Goal: Information Seeking & Learning: Learn about a topic

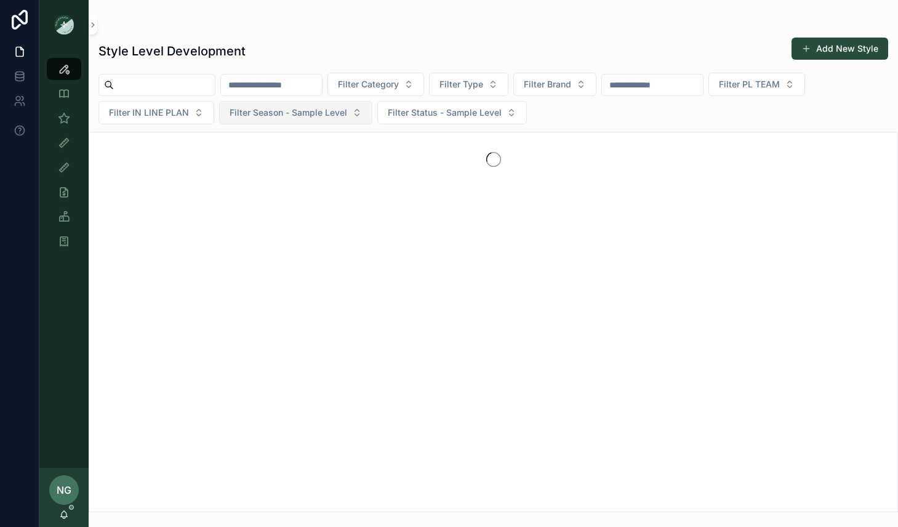
click at [337, 118] on span "Filter Season - Sample Level" at bounding box center [287, 112] width 117 height 12
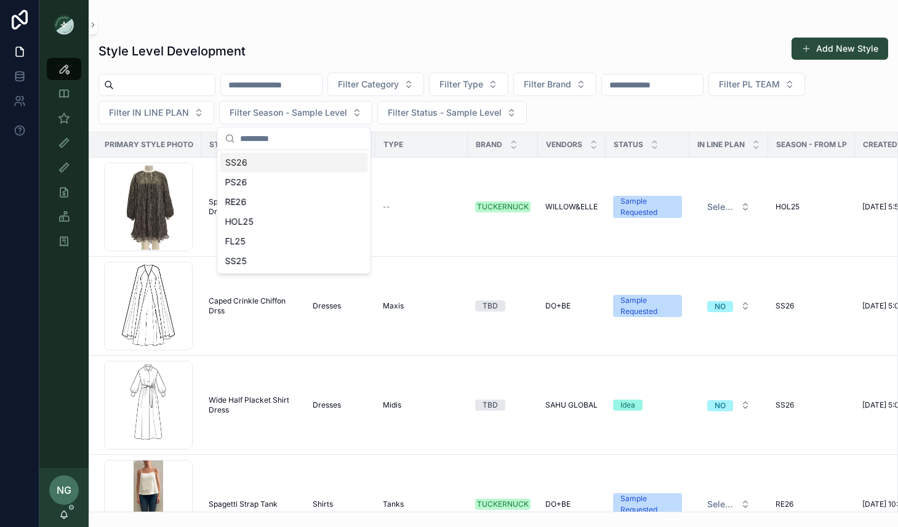
click at [314, 157] on div "SS26" at bounding box center [294, 163] width 148 height 20
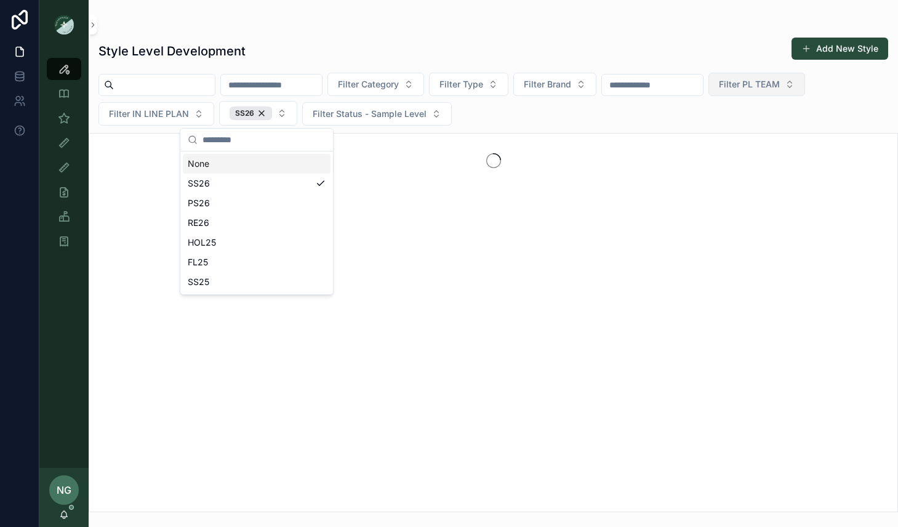
click at [786, 76] on button "Filter PL TEAM" at bounding box center [756, 84] width 97 height 23
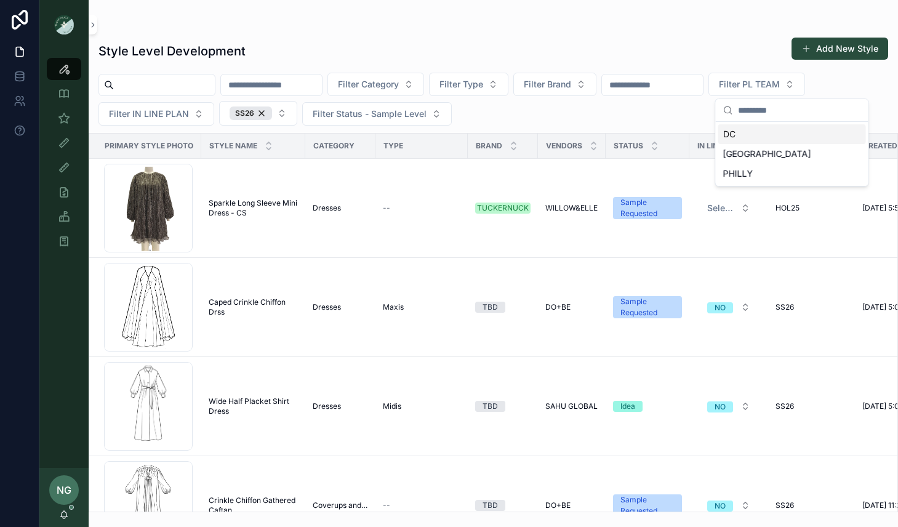
click at [767, 137] on div "DC" at bounding box center [792, 134] width 148 height 20
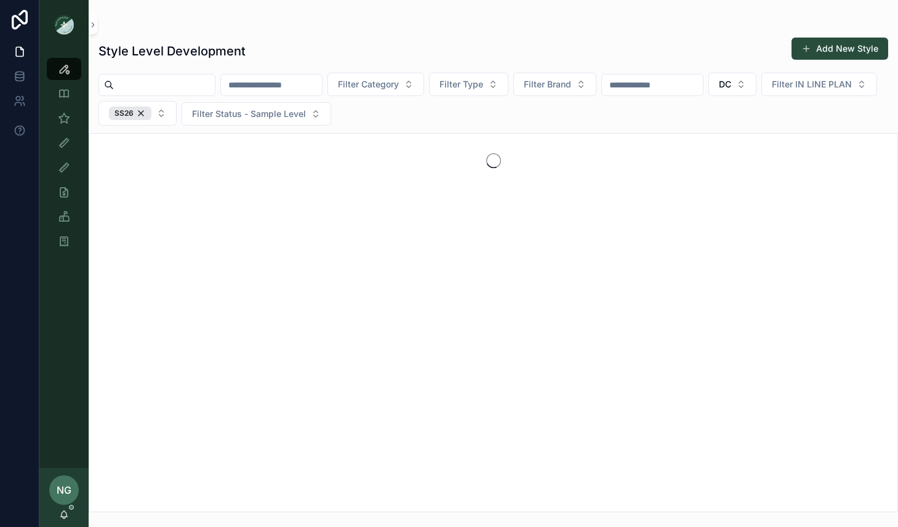
click at [661, 90] on input "scrollable content" at bounding box center [652, 84] width 101 height 17
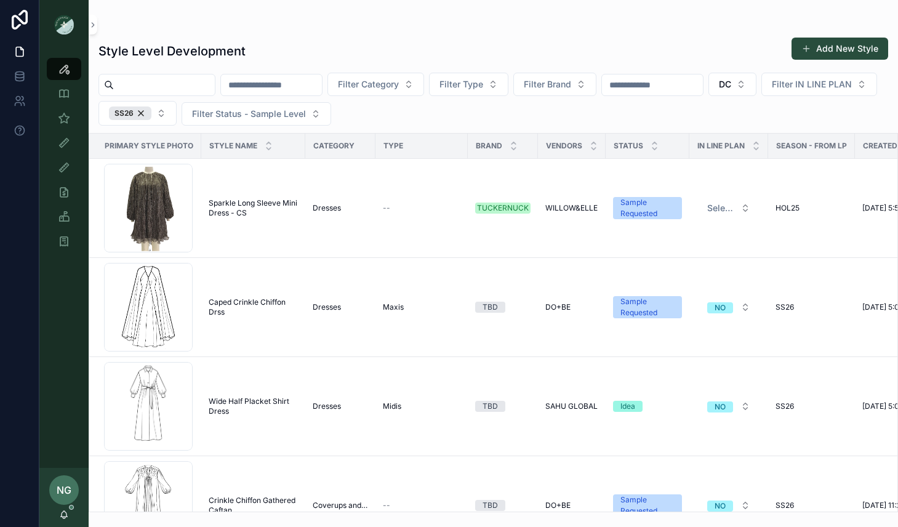
type input "****"
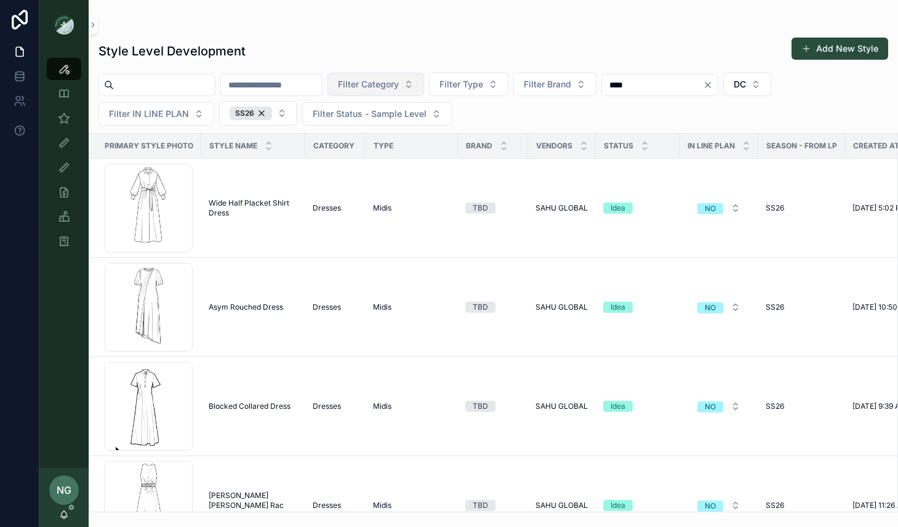
click at [399, 79] on span "Filter Category" at bounding box center [368, 84] width 61 height 12
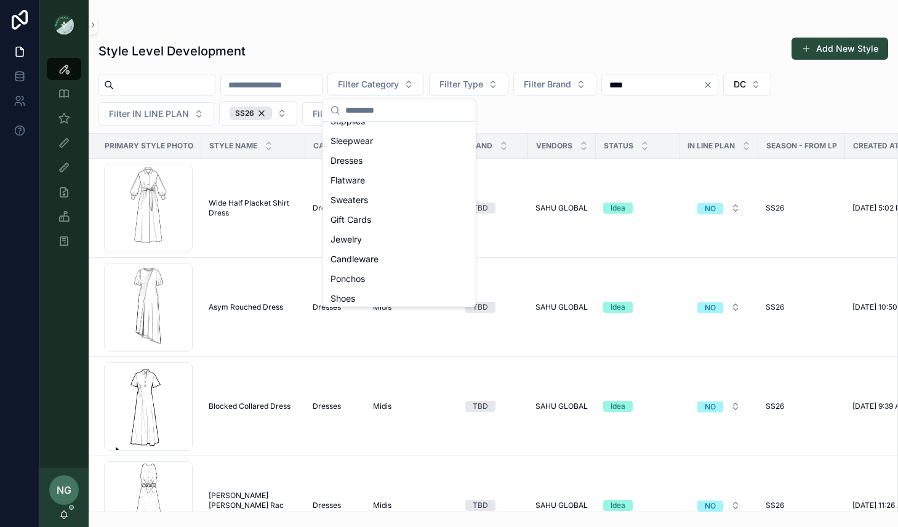
scroll to position [323, 0]
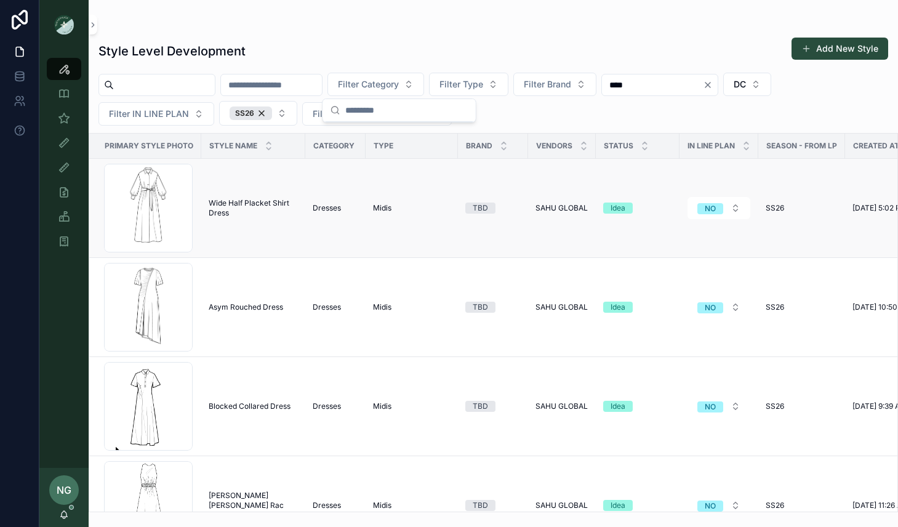
drag, startPoint x: 547, startPoint y: 106, endPoint x: 403, endPoint y: 218, distance: 182.4
click at [546, 106] on div "Filter Category Filter Type Filter Brand **** DC Filter IN LINE PLAN SS26 Filte…" at bounding box center [493, 99] width 809 height 53
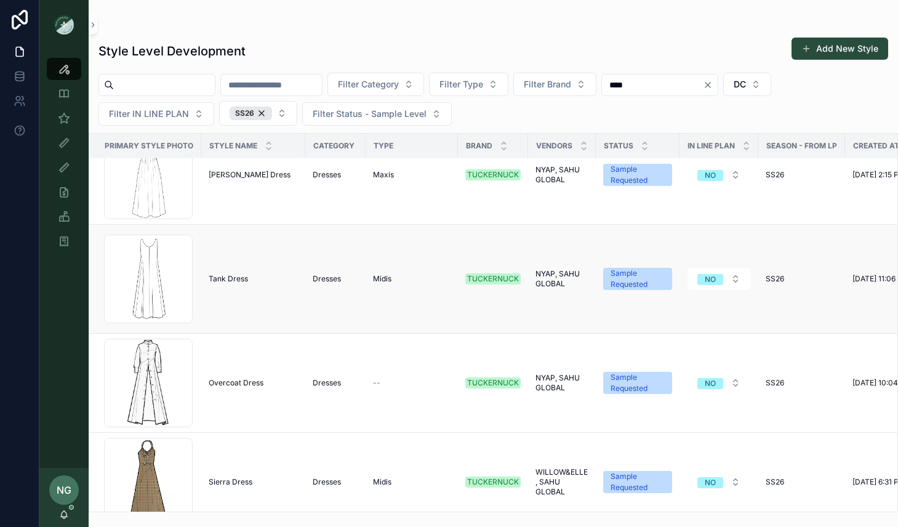
scroll to position [540, 0]
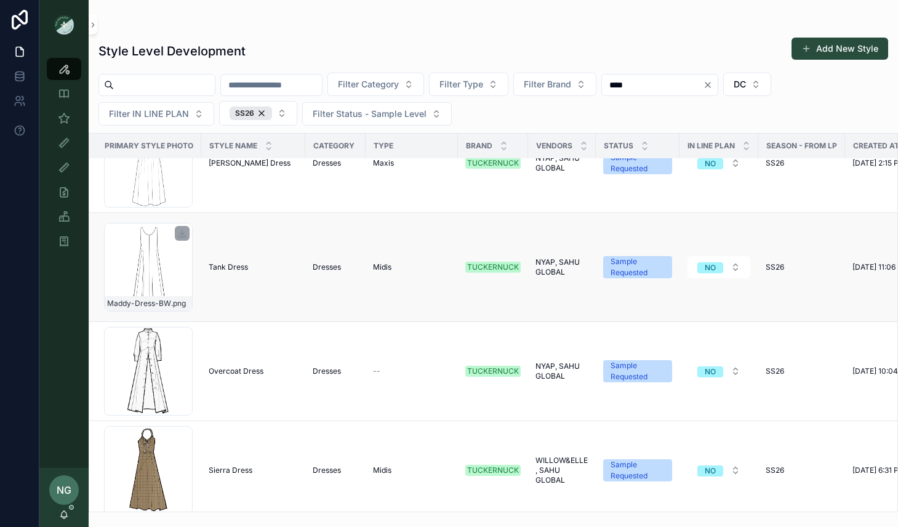
click at [170, 271] on div "Maddy-Dress-BW .png" at bounding box center [148, 267] width 89 height 89
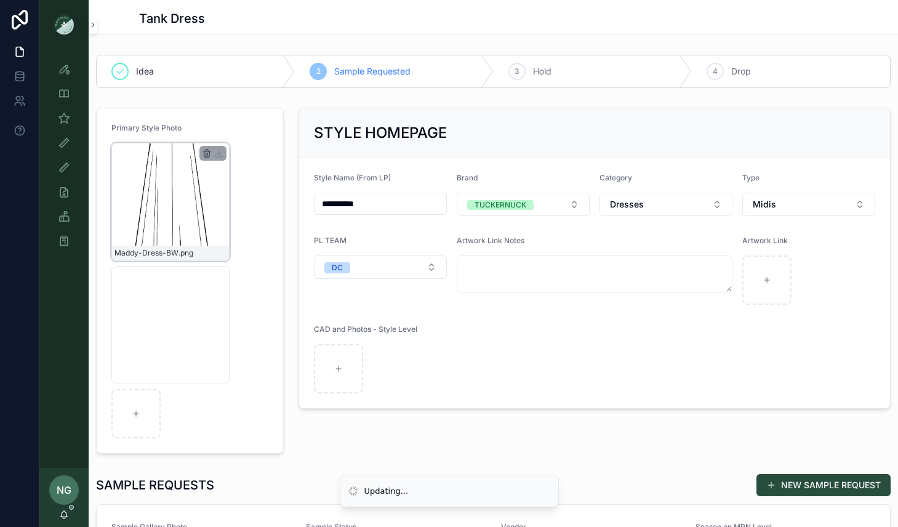
click at [203, 153] on icon "scrollable content" at bounding box center [207, 153] width 10 height 10
click at [228, 135] on icon "scrollable content" at bounding box center [233, 131] width 10 height 10
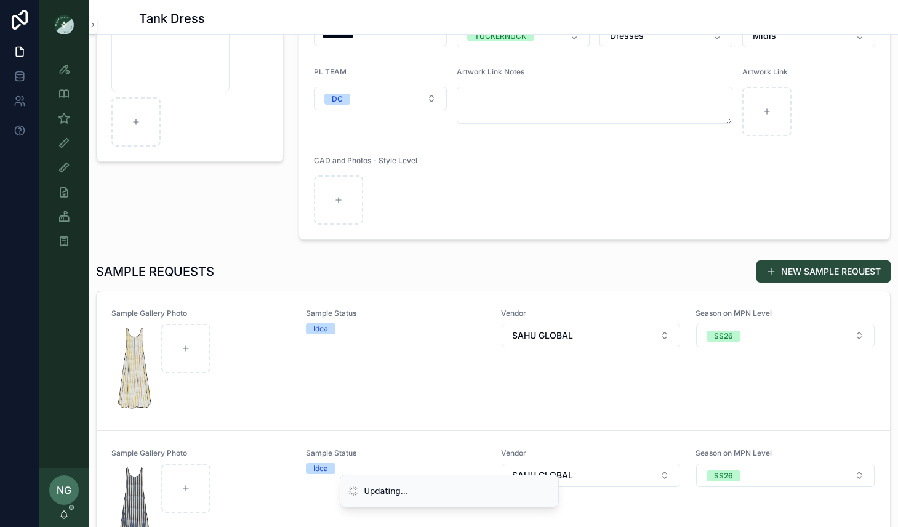
scroll to position [257, 0]
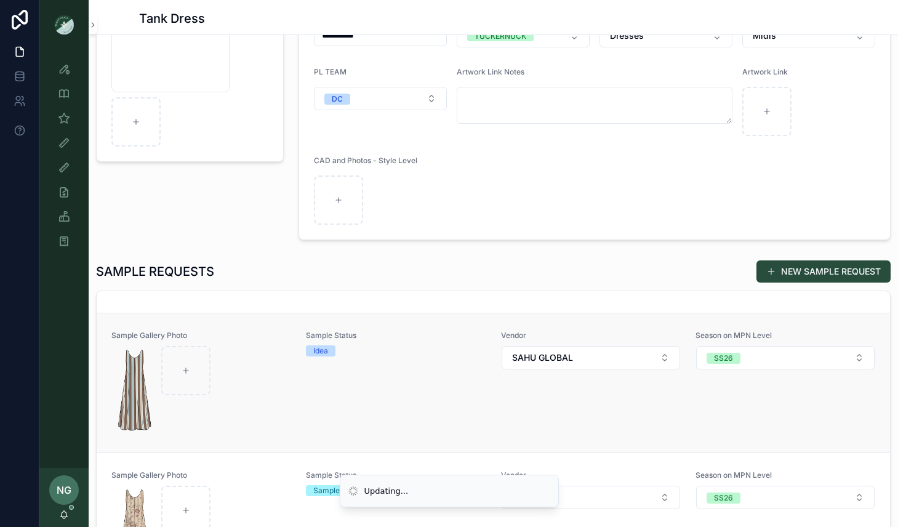
click at [280, 383] on div "scrollable content" at bounding box center [201, 390] width 178 height 89
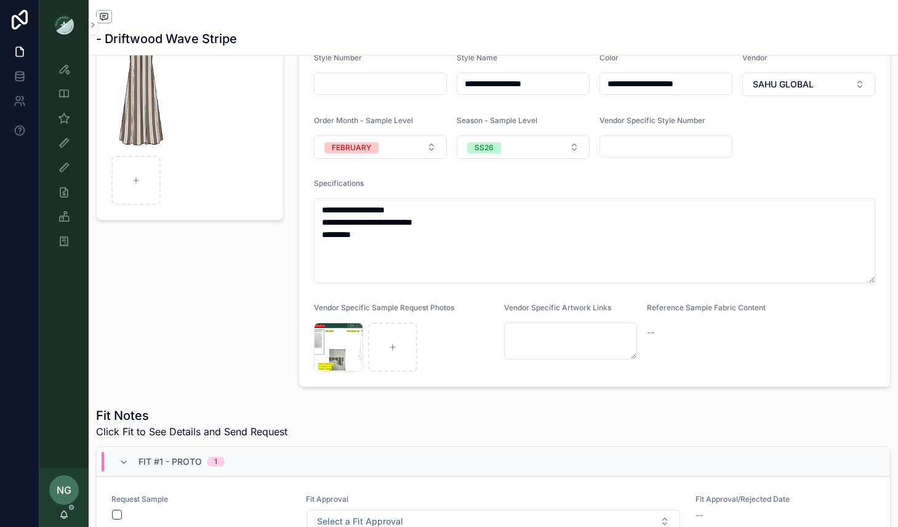
scroll to position [220, 0]
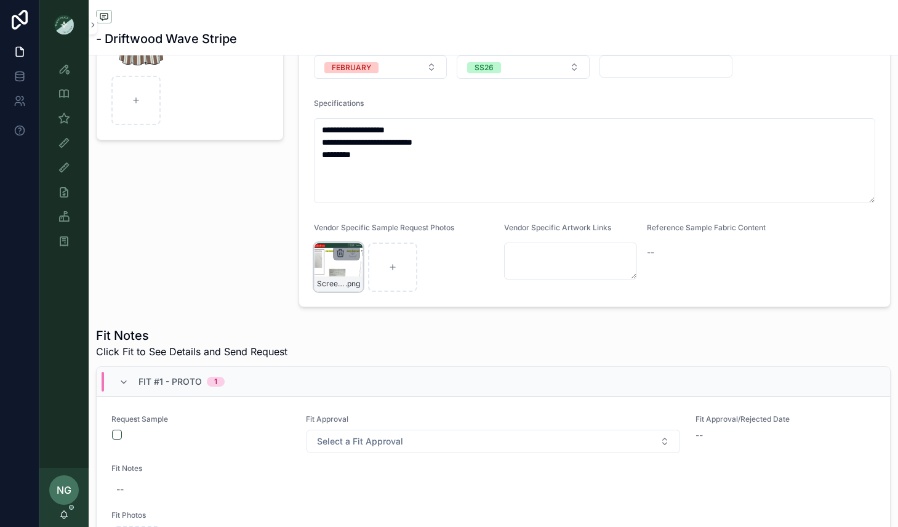
click at [337, 252] on icon "scrollable content" at bounding box center [340, 254] width 6 height 6
click at [365, 231] on icon "scrollable content" at bounding box center [365, 232] width 0 height 2
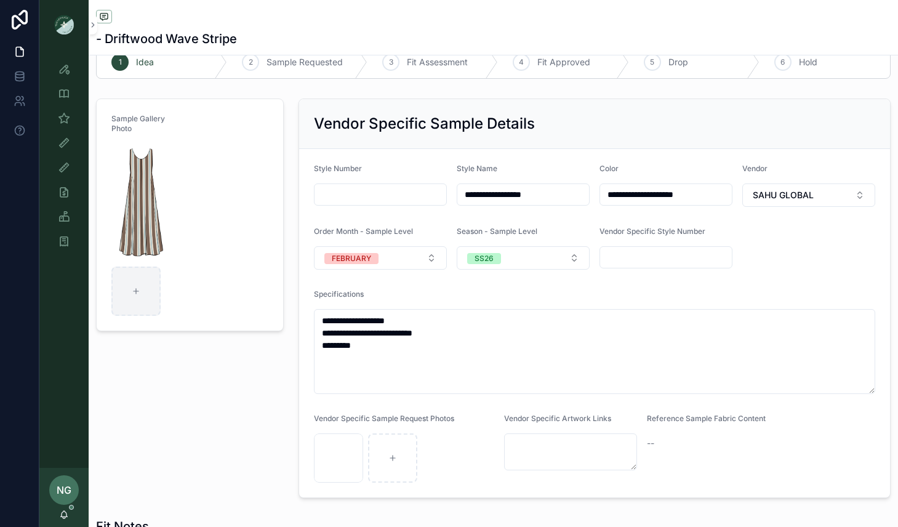
scroll to position [33, 0]
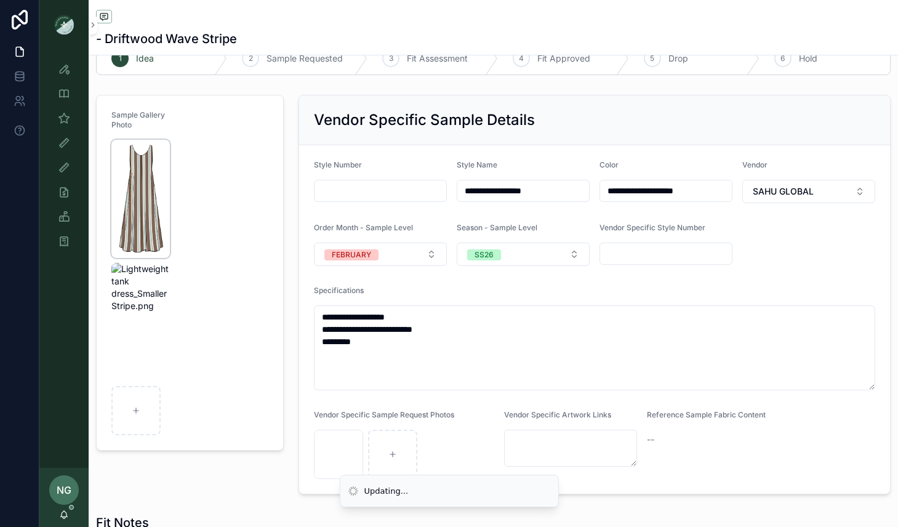
drag, startPoint x: 205, startPoint y: 191, endPoint x: 165, endPoint y: 188, distance: 40.8
click at [205, 191] on form "Sample Gallery Photo" at bounding box center [190, 272] width 186 height 354
drag, startPoint x: 153, startPoint y: 186, endPoint x: 197, endPoint y: 173, distance: 45.4
click at [153, 186] on img "scrollable content" at bounding box center [140, 199] width 58 height 118
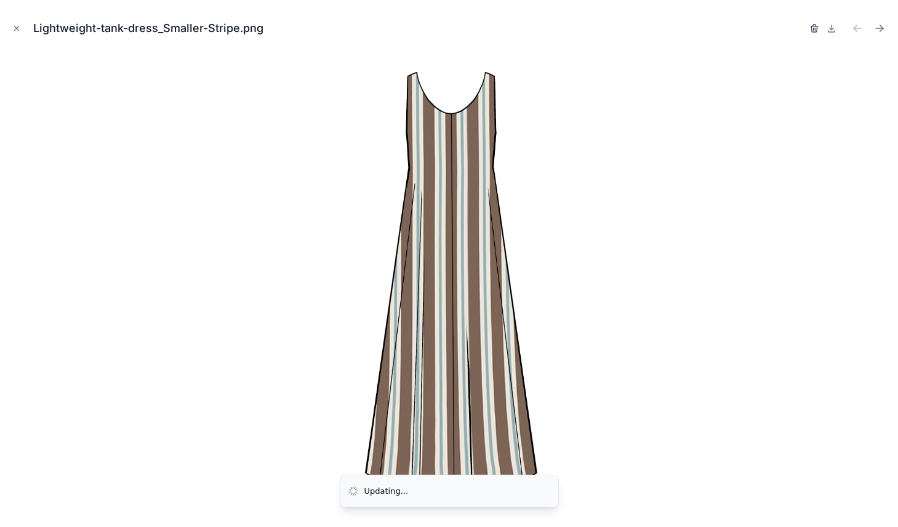
click at [811, 28] on icon "button" at bounding box center [814, 28] width 10 height 10
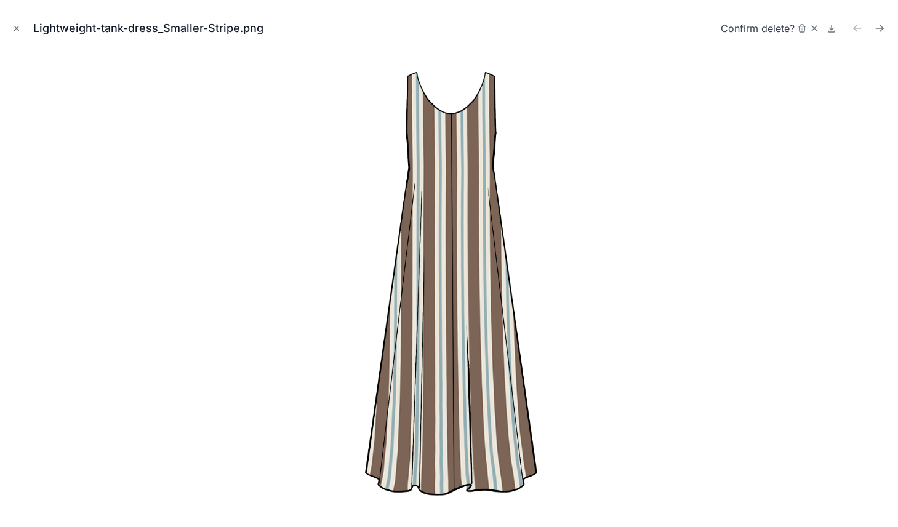
click at [800, 30] on icon "button" at bounding box center [802, 28] width 10 height 10
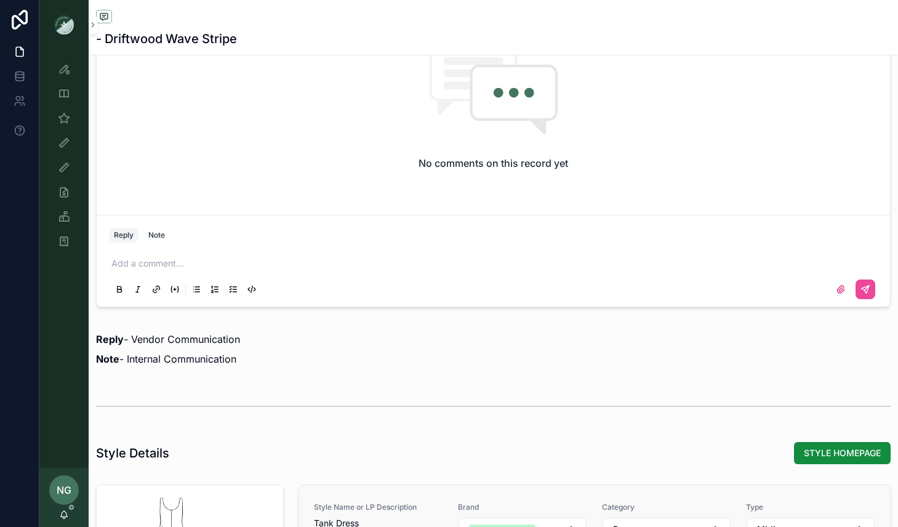
scroll to position [1230, 0]
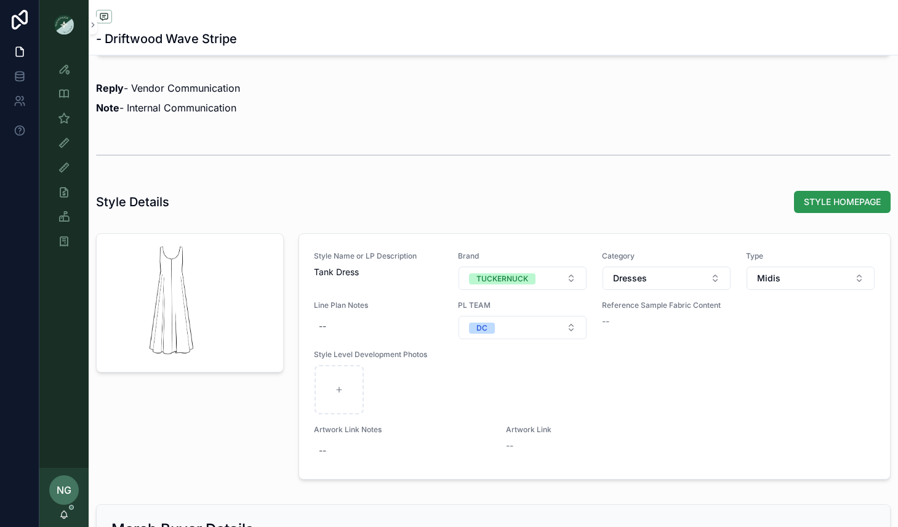
click at [823, 200] on span "STYLE HOMEPAGE" at bounding box center [841, 202] width 77 height 12
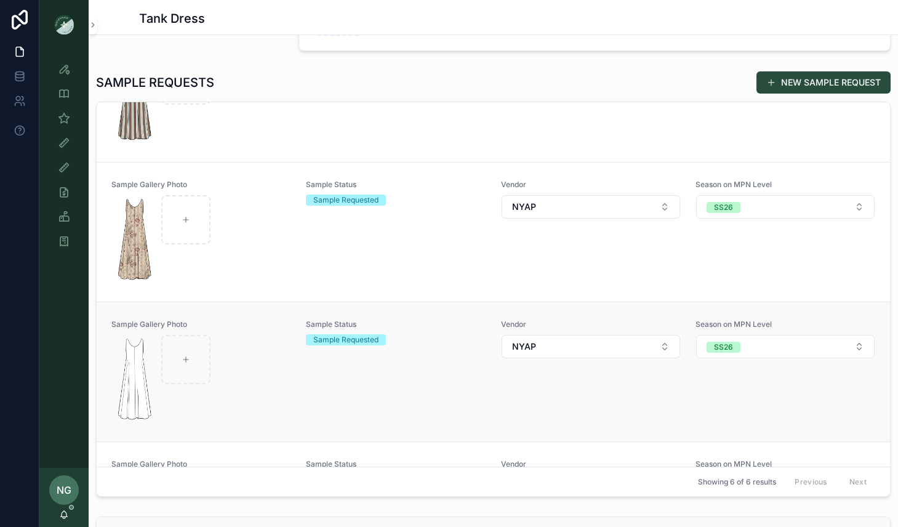
scroll to position [357, 0]
click at [429, 337] on div "Sample Requested" at bounding box center [396, 340] width 180 height 11
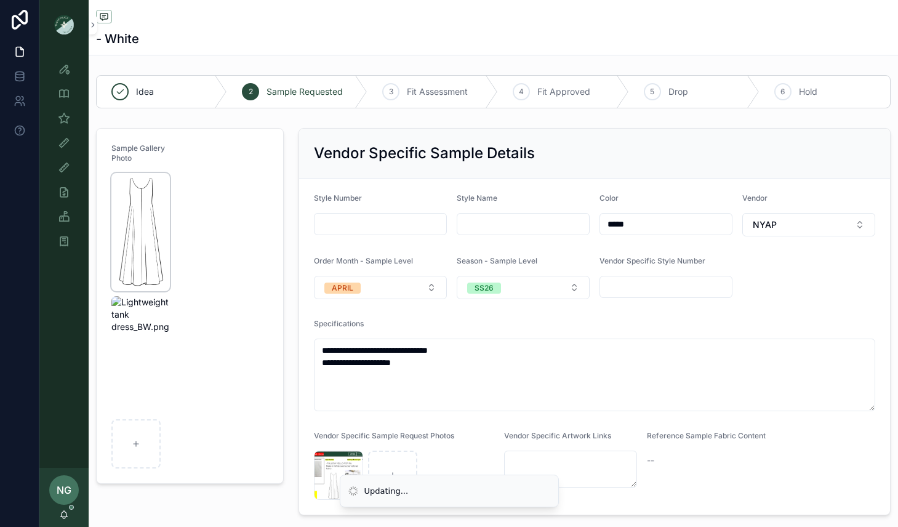
click at [158, 185] on img "scrollable content" at bounding box center [140, 232] width 58 height 118
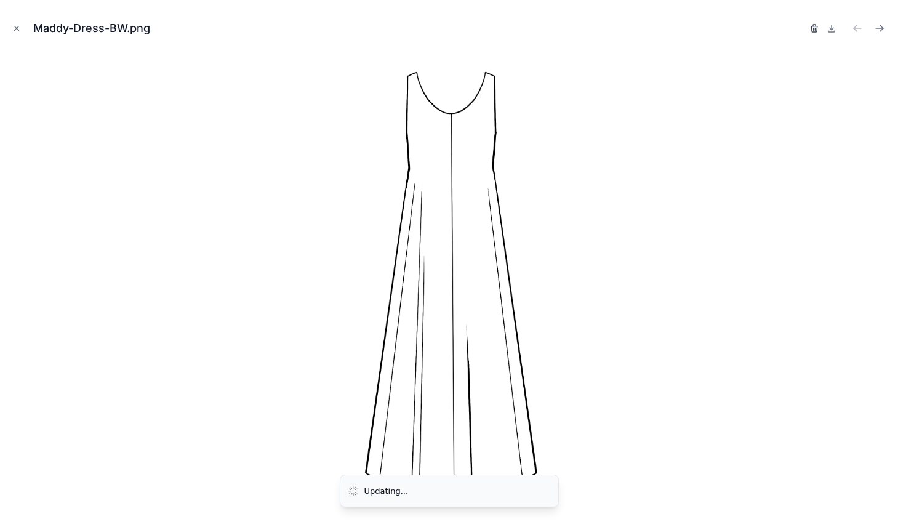
click at [810, 24] on icon "button" at bounding box center [814, 28] width 10 height 10
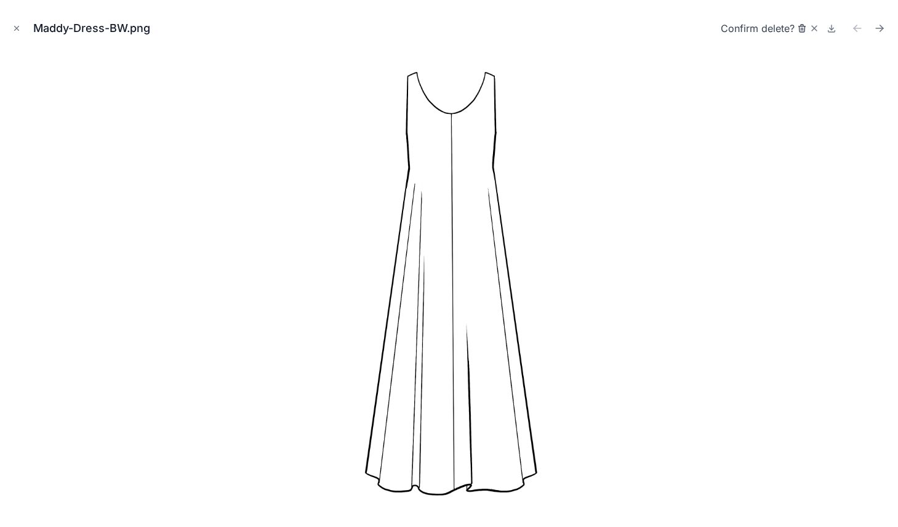
click at [801, 31] on icon "button" at bounding box center [802, 28] width 10 height 10
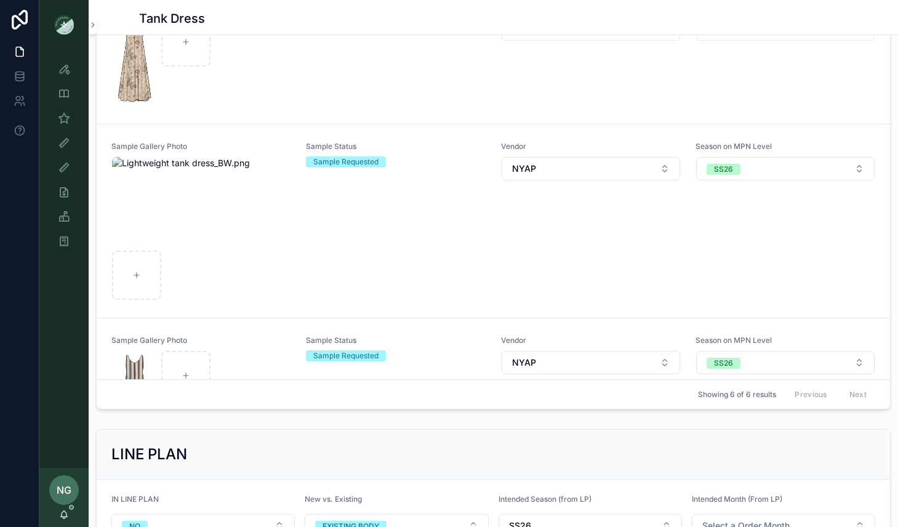
scroll to position [473, 0]
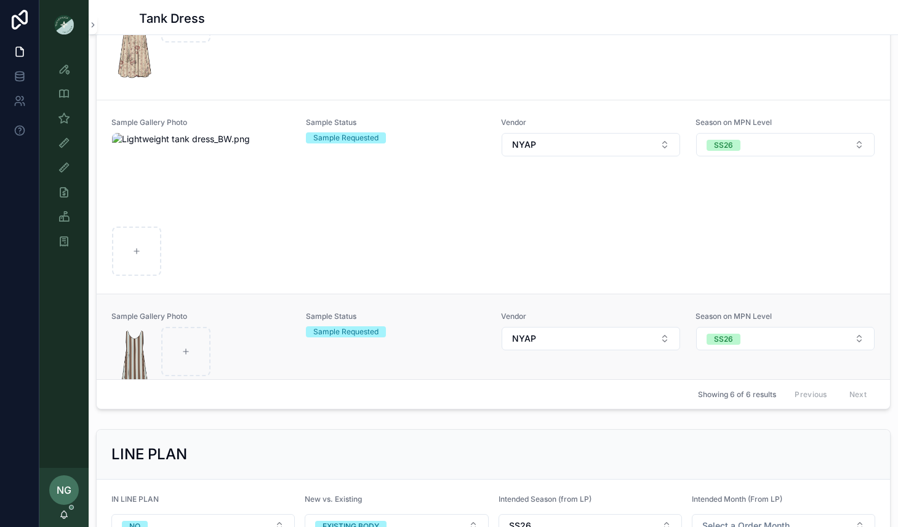
click at [319, 311] on div "Sample Status Sample Requested" at bounding box center [396, 363] width 180 height 105
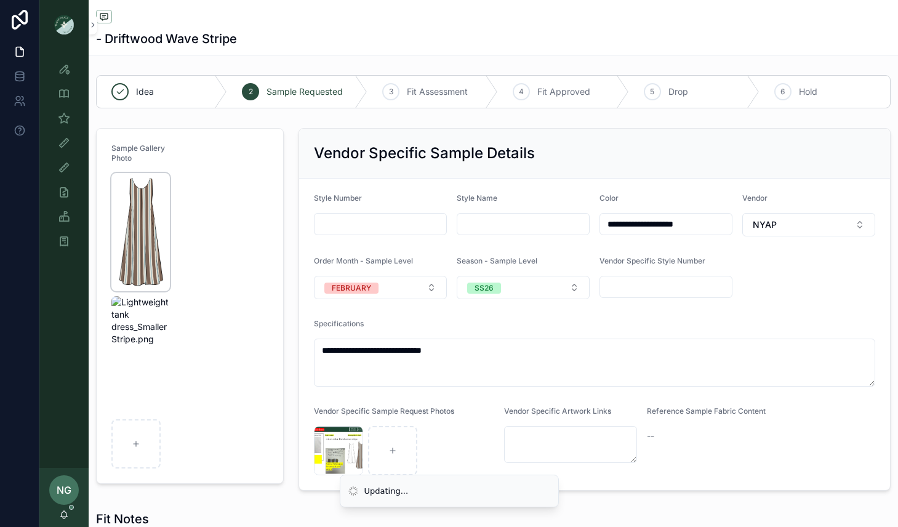
click at [154, 183] on img "scrollable content" at bounding box center [140, 232] width 58 height 118
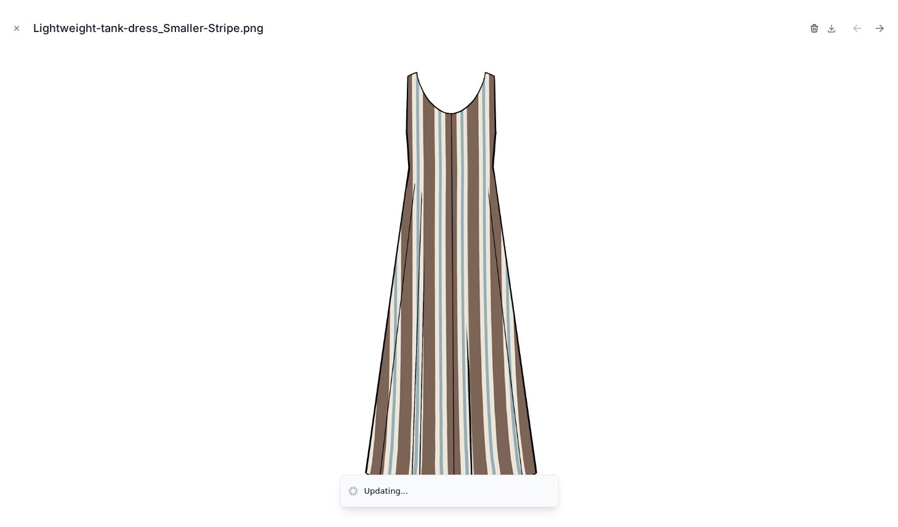
click at [813, 30] on icon "button" at bounding box center [814, 28] width 10 height 10
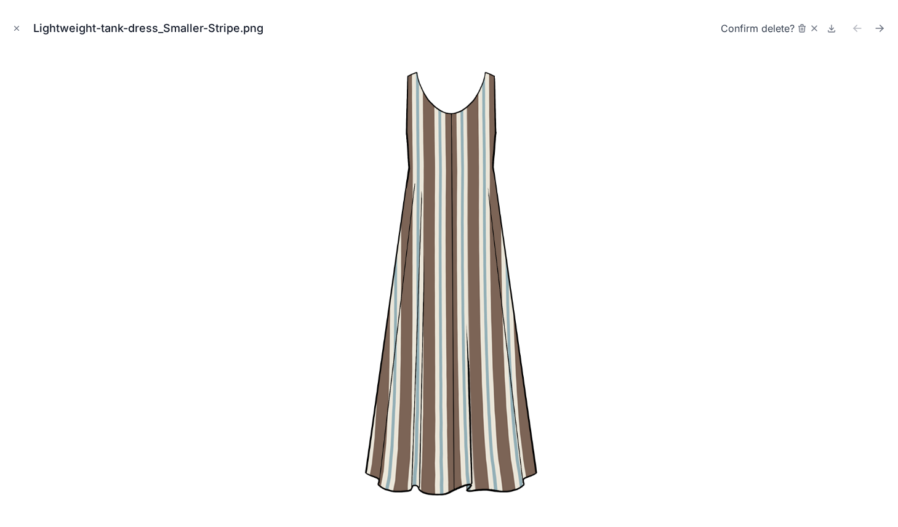
click at [807, 26] on div "Confirm delete?" at bounding box center [769, 28] width 98 height 17
click at [803, 26] on icon "button" at bounding box center [802, 28] width 10 height 10
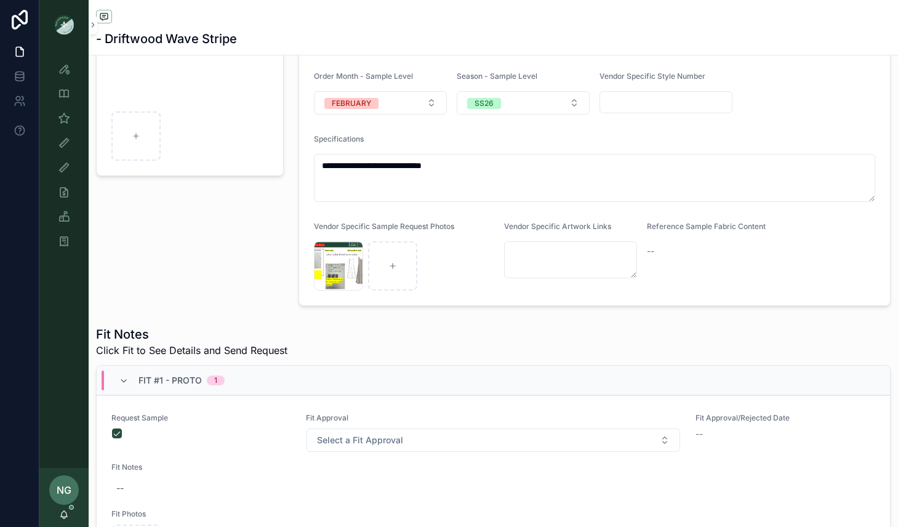
scroll to position [193, 0]
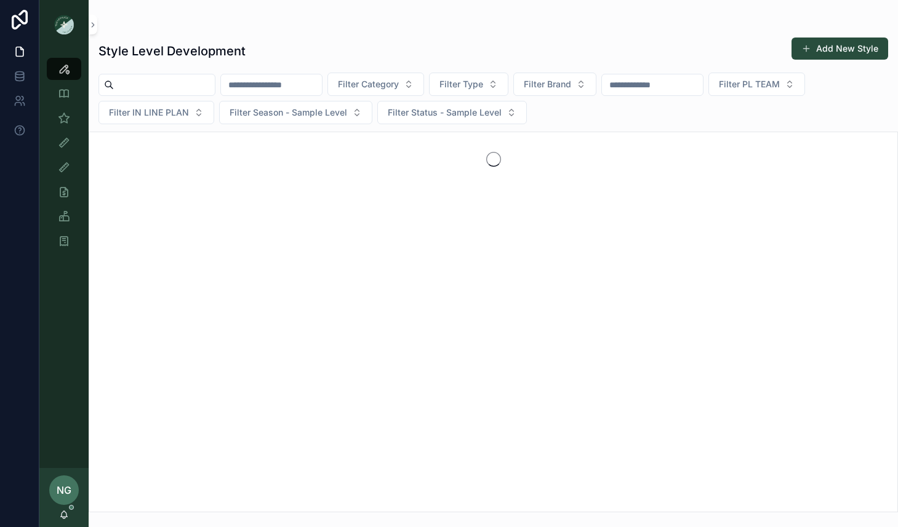
click at [686, 87] on input "scrollable content" at bounding box center [652, 84] width 101 height 17
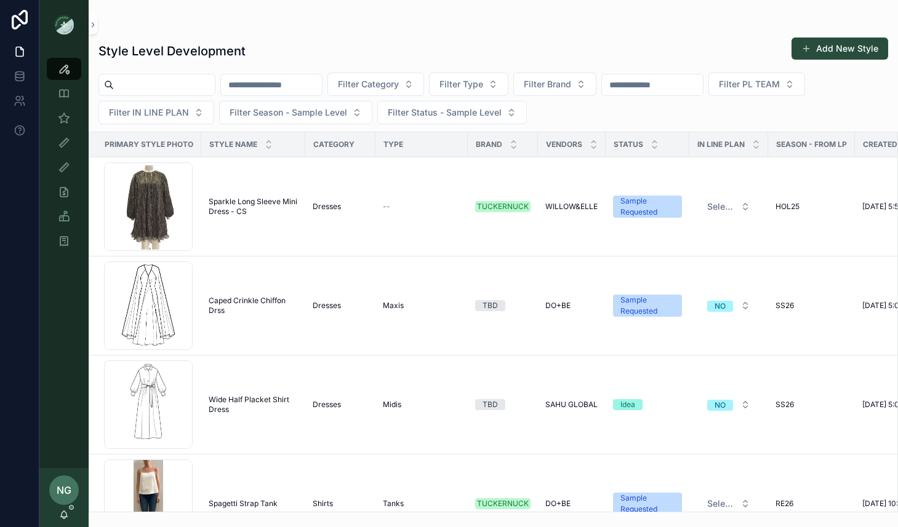
type input "****"
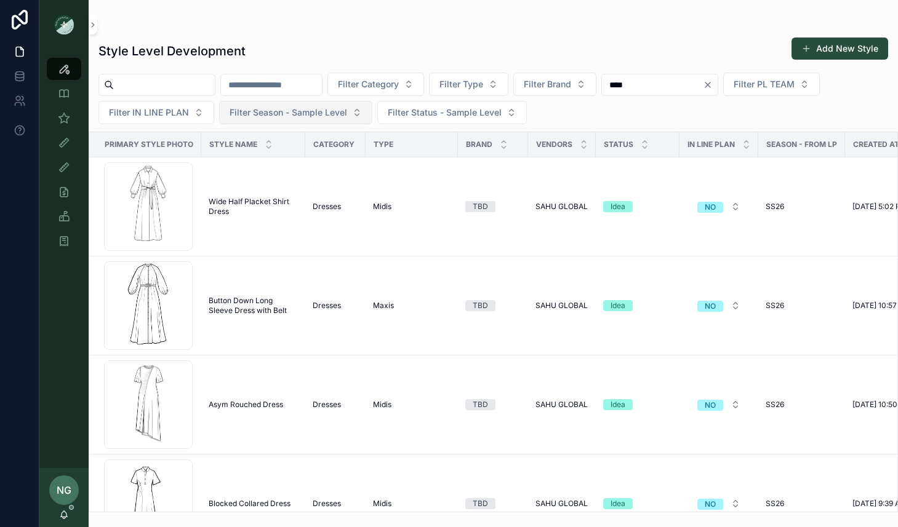
click at [292, 113] on span "Filter Season - Sample Level" at bounding box center [287, 112] width 117 height 12
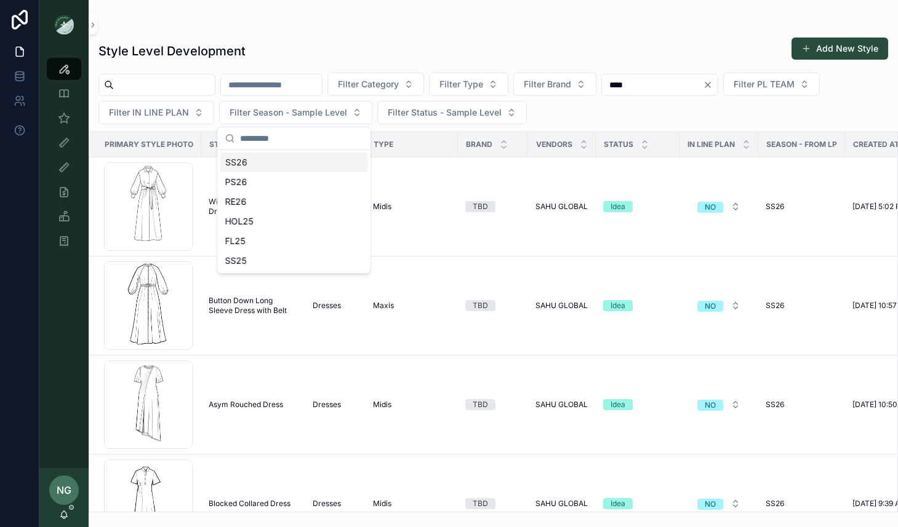
click at [290, 158] on div "SS26" at bounding box center [294, 163] width 148 height 20
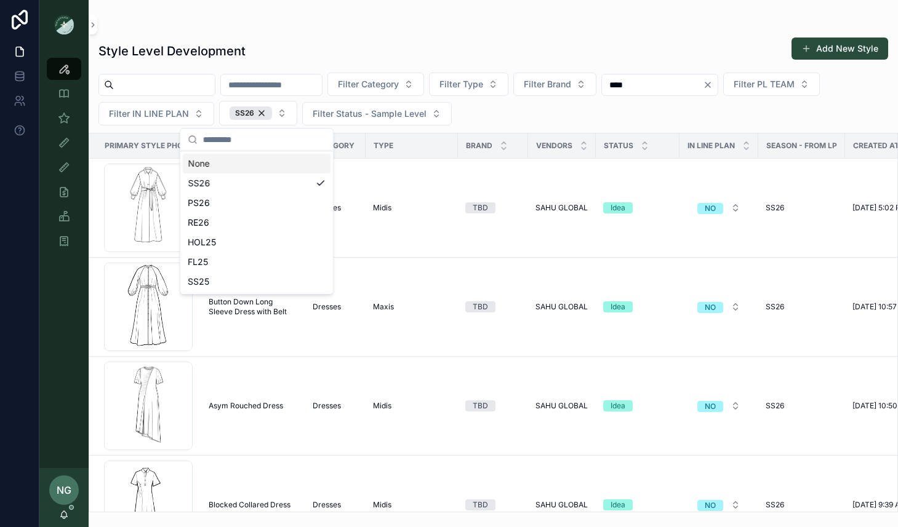
click at [505, 37] on div "Style Level Development Add New Style" at bounding box center [492, 51] width 789 height 28
